Goal: Transaction & Acquisition: Purchase product/service

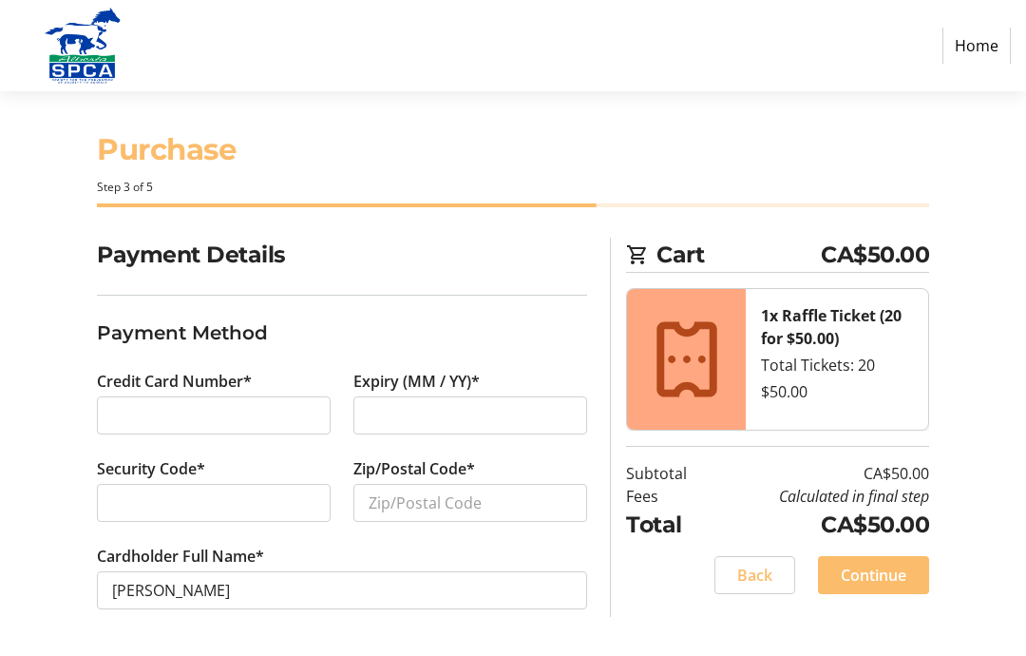
scroll to position [54, 0]
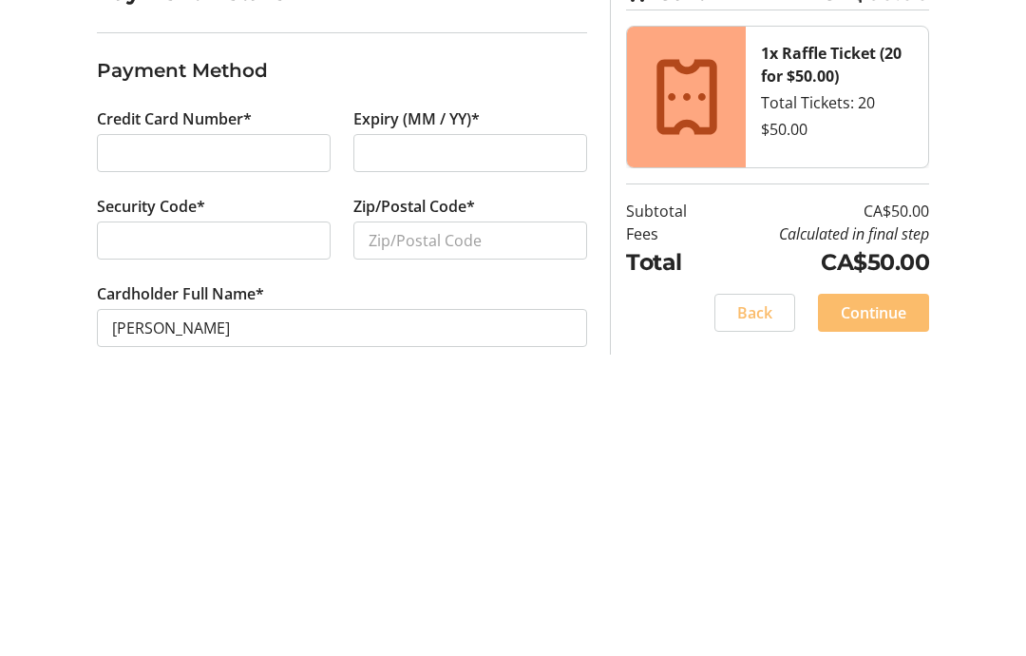
click at [268, 485] on div at bounding box center [214, 504] width 234 height 38
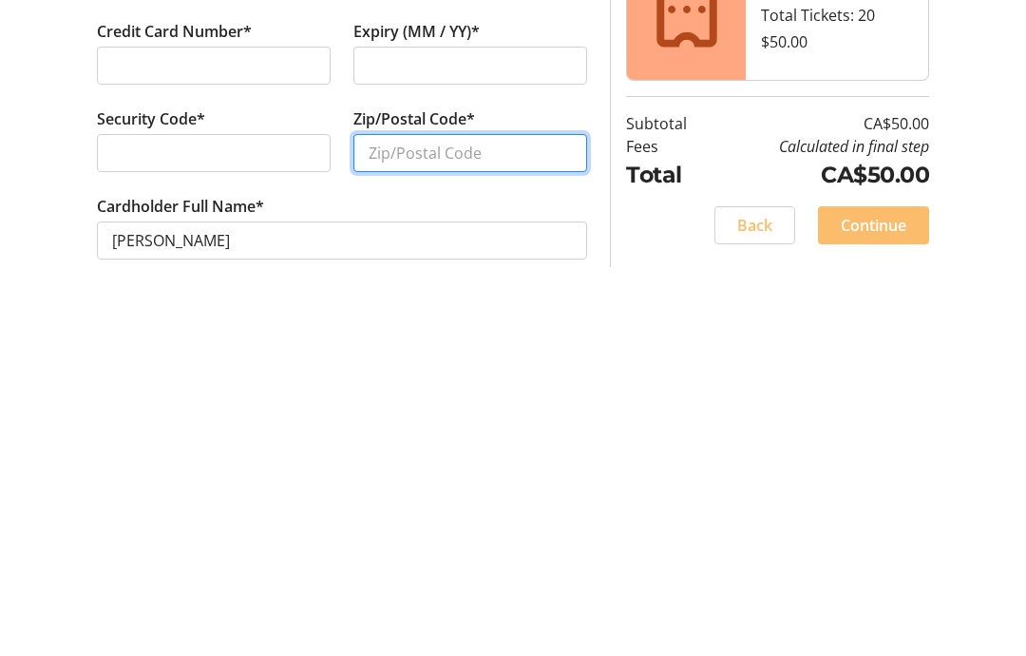
click at [398, 485] on input "Zip/Postal Code*" at bounding box center [471, 504] width 234 height 38
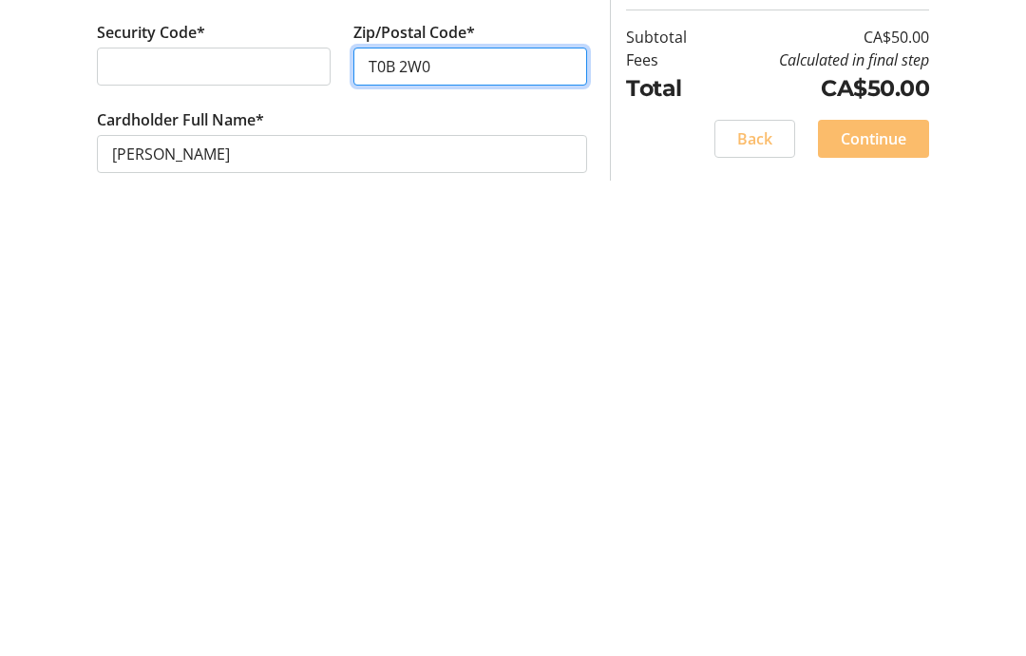
scroll to position [55, 0]
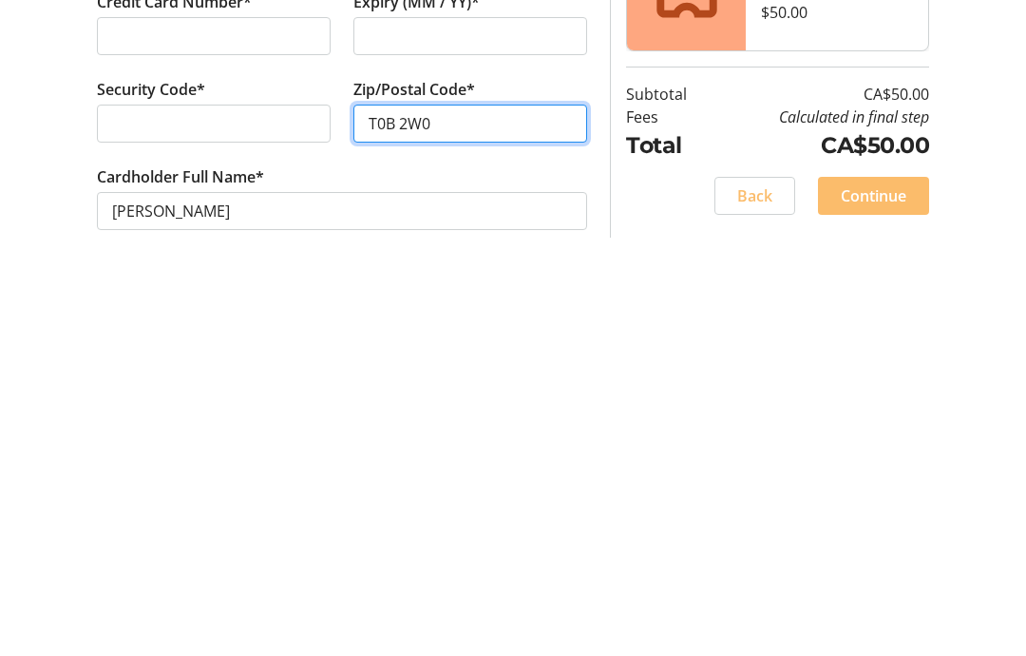
type input "T0B 2W0"
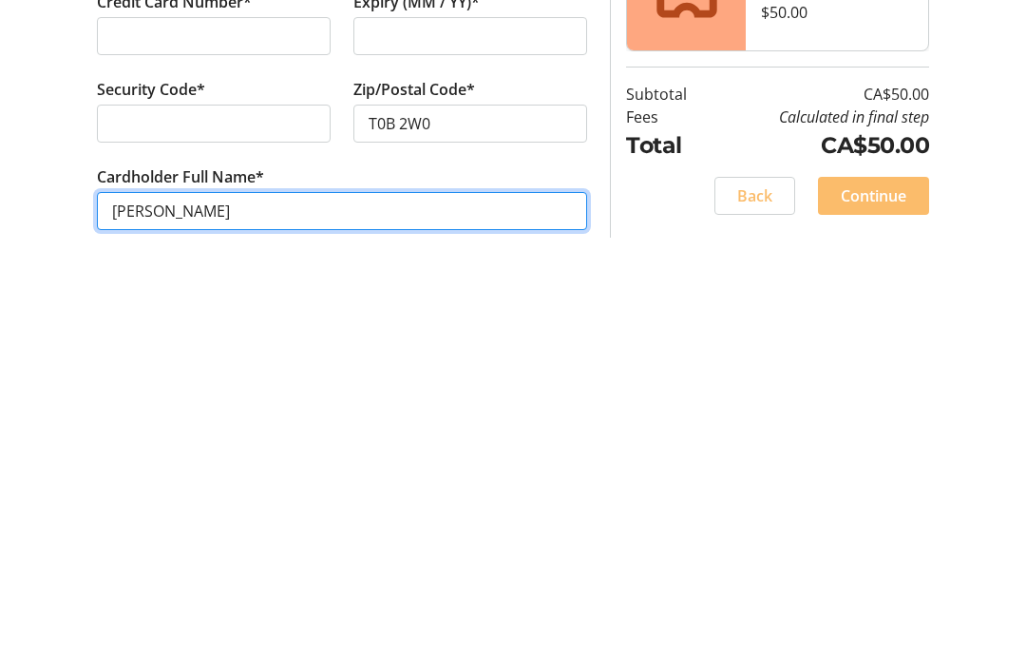
click at [225, 572] on input "[PERSON_NAME]" at bounding box center [342, 591] width 490 height 38
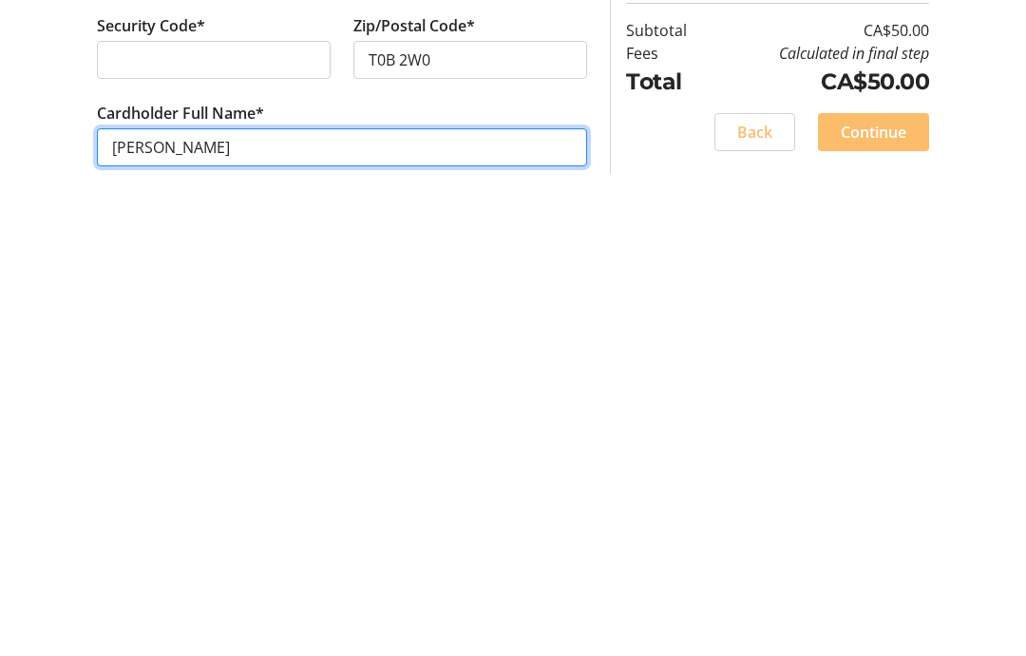
scroll to position [76, 0]
type input "[PERSON_NAME]"
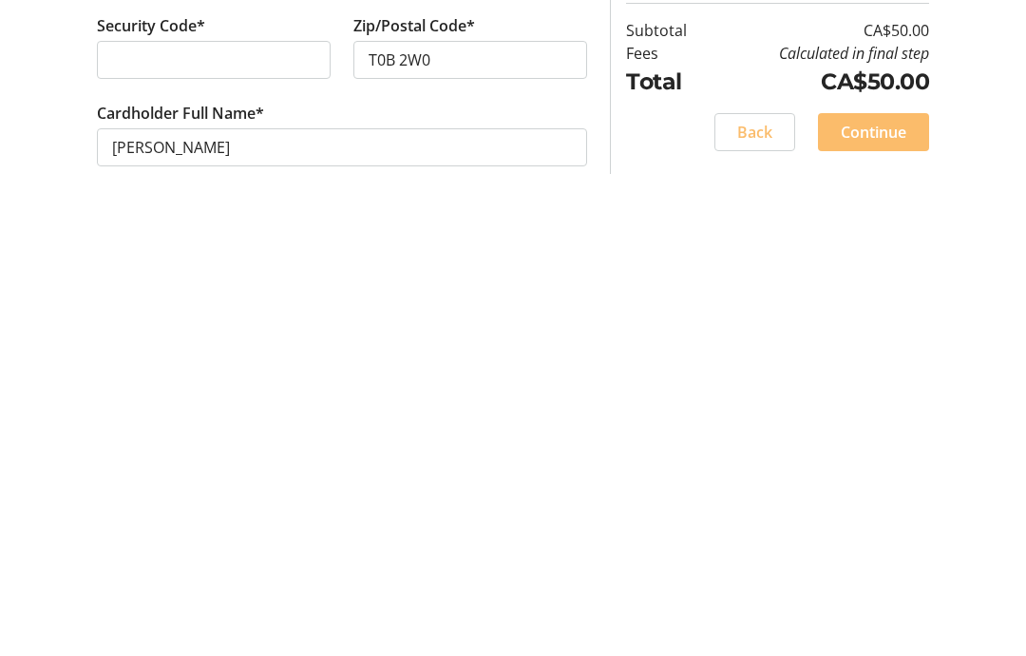
click at [870, 564] on span "Continue" at bounding box center [874, 575] width 66 height 23
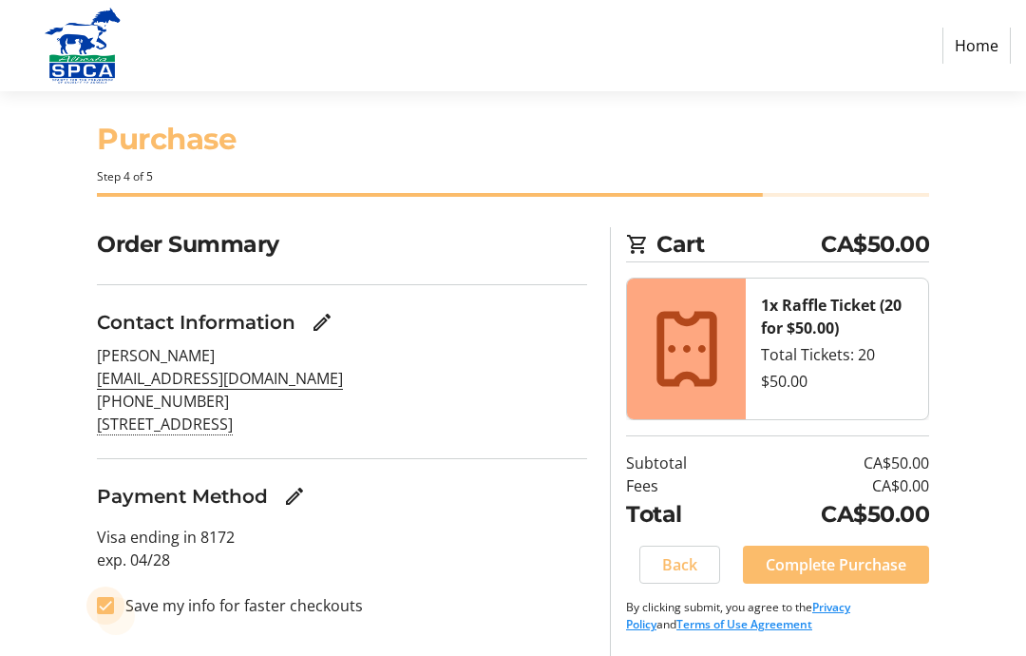
click at [102, 597] on input "Save my info for faster checkouts" at bounding box center [105, 605] width 17 height 17
checkbox input "false"
click at [841, 553] on span "Complete Purchase" at bounding box center [836, 564] width 141 height 23
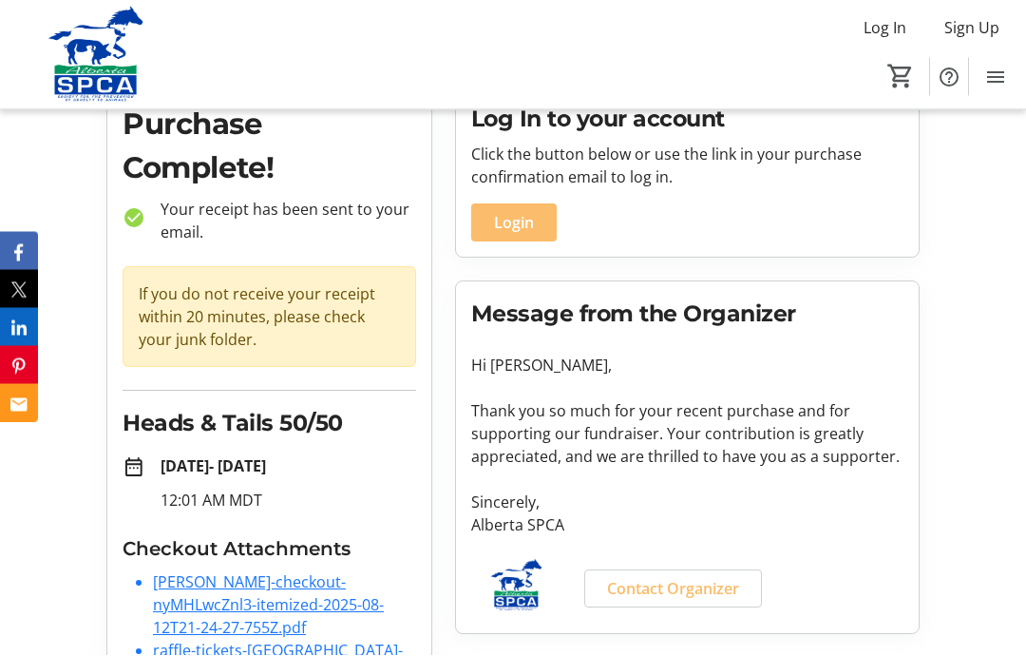
scroll to position [86, 0]
